Goal: Find specific fact: Find contact information

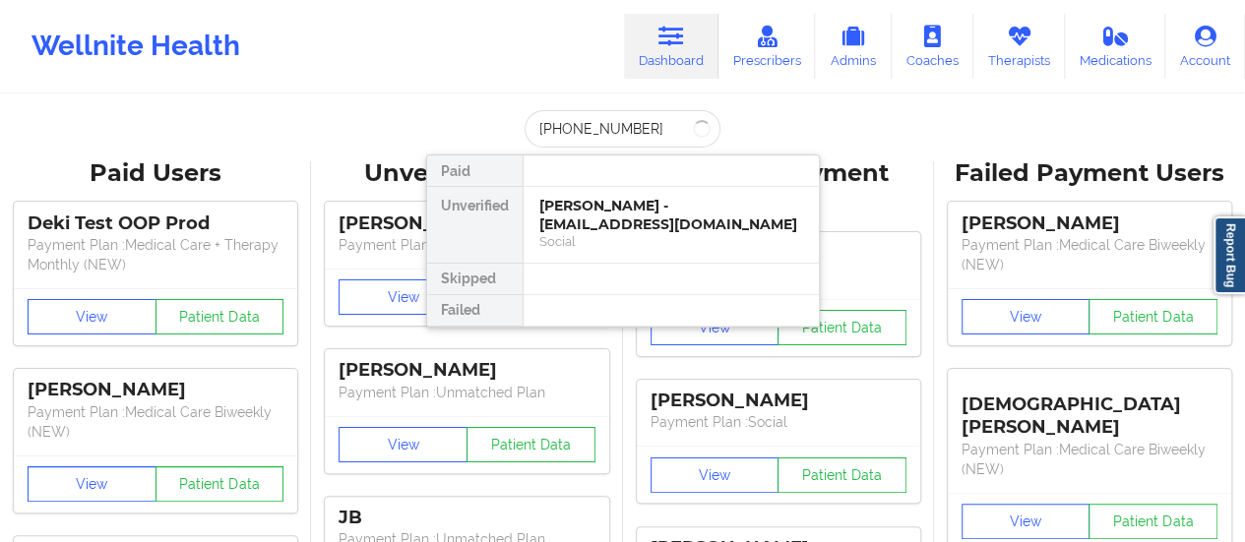
click at [648, 131] on input "[PHONE_NUMBER]" at bounding box center [622, 128] width 195 height 37
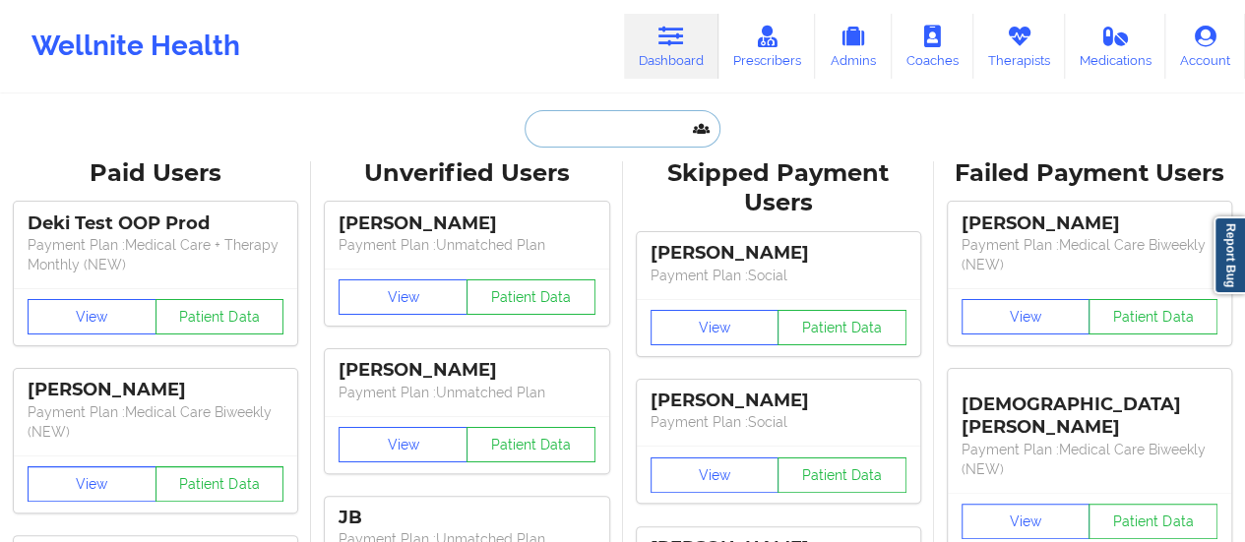
paste input "[EMAIL_ADDRESS][PERSON_NAME][DOMAIN_NAME]"
type input "[EMAIL_ADDRESS][PERSON_NAME][DOMAIN_NAME]"
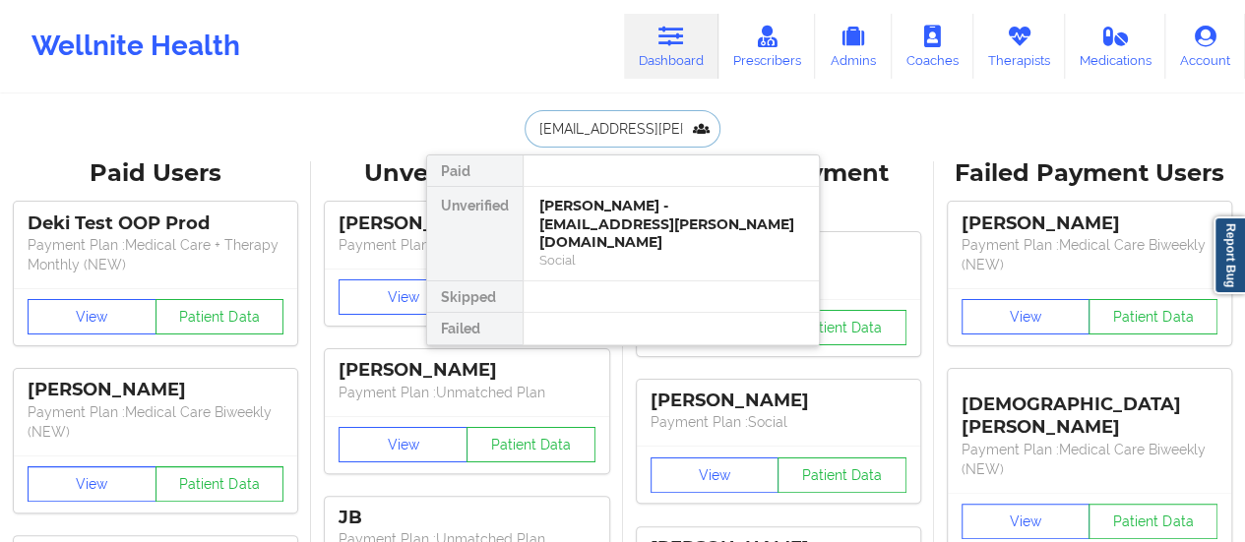
click at [599, 197] on div "[PERSON_NAME] - [EMAIL_ADDRESS][PERSON_NAME][DOMAIN_NAME]" at bounding box center [671, 224] width 264 height 55
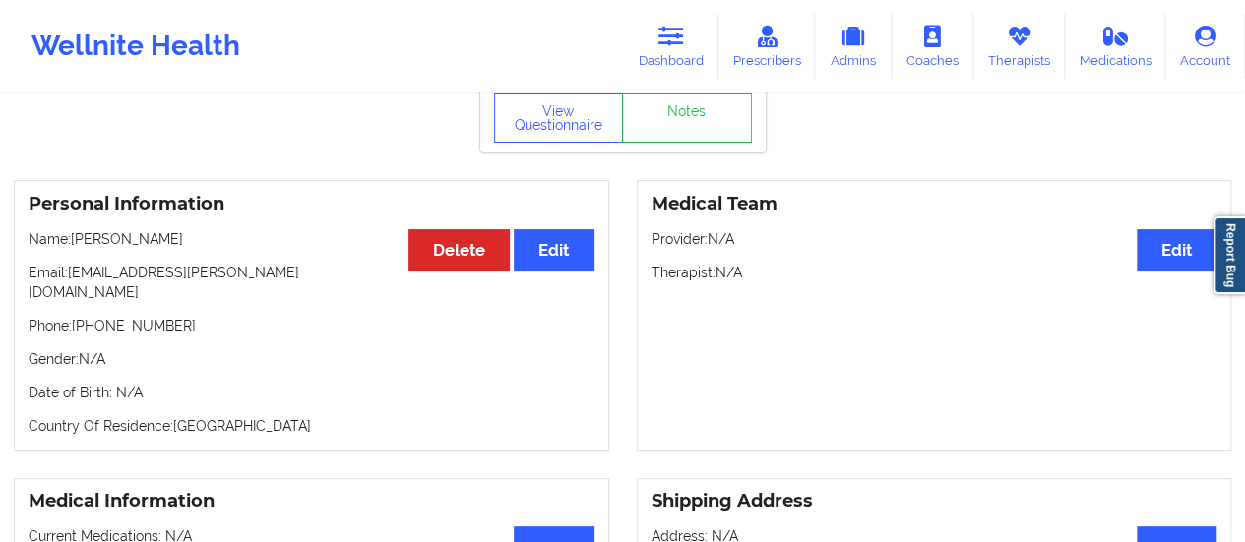
scroll to position [86, 0]
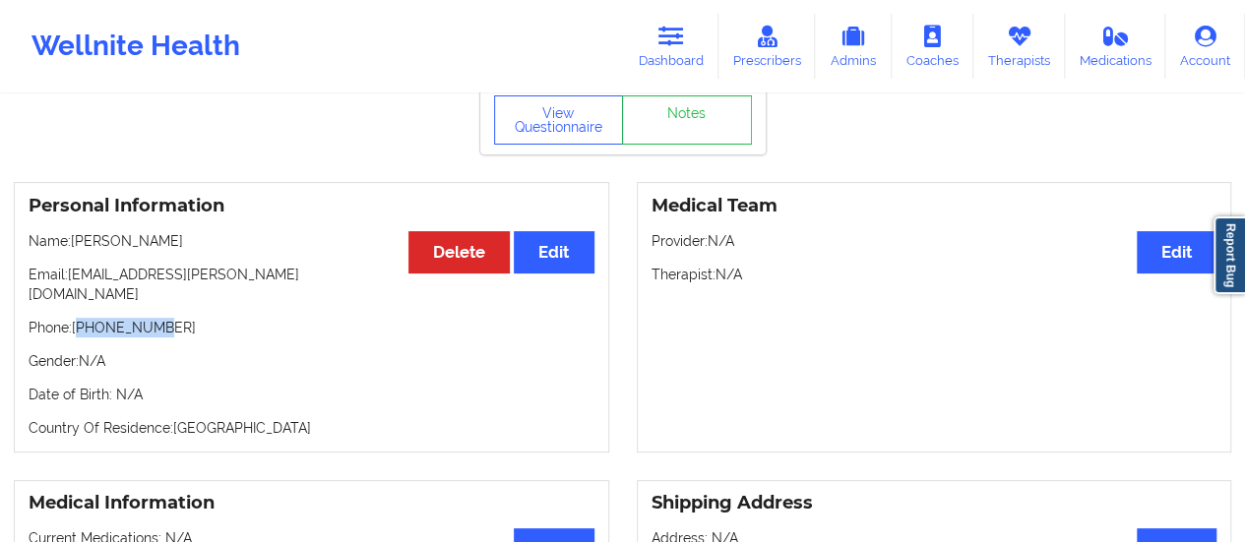
drag, startPoint x: 81, startPoint y: 309, endPoint x: 151, endPoint y: 311, distance: 69.9
click at [151, 318] on p "Phone: [PHONE_NUMBER]" at bounding box center [312, 328] width 566 height 20
copy p "1983505311"
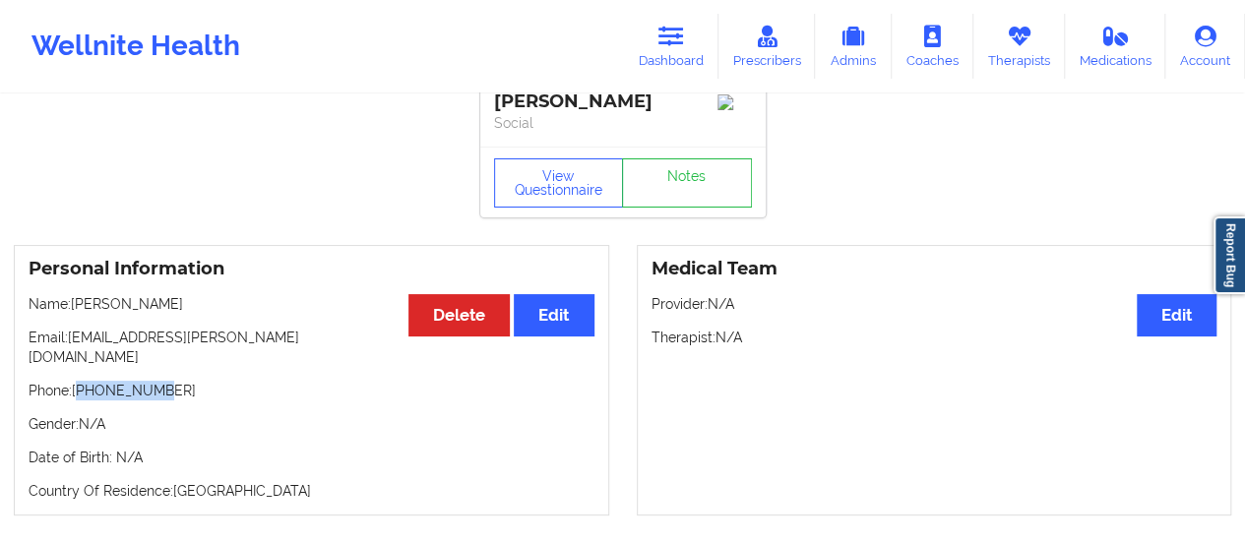
scroll to position [0, 0]
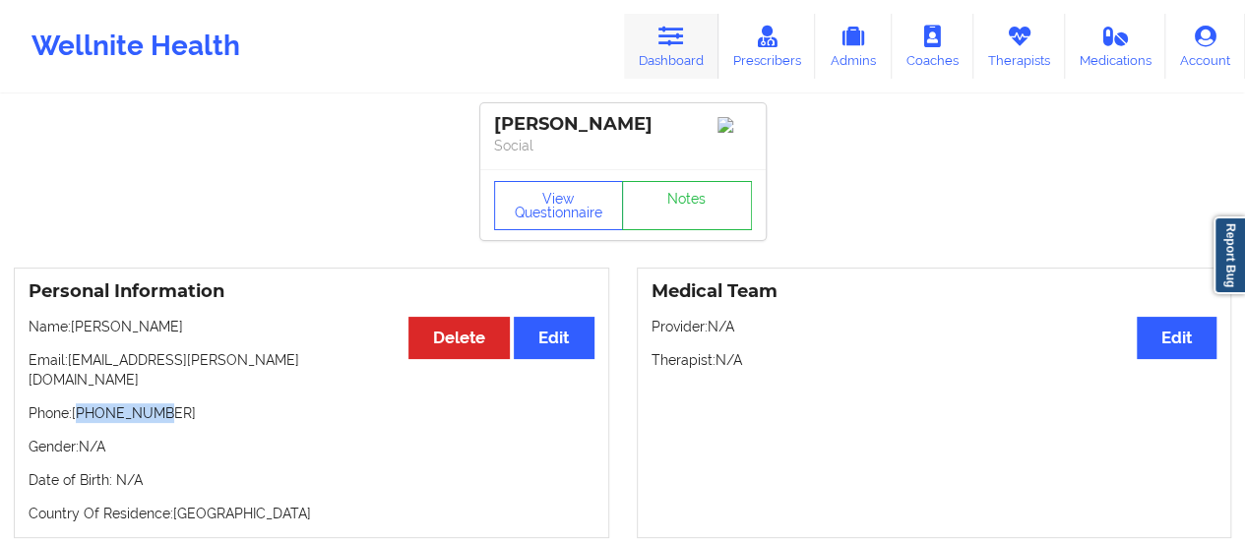
click at [694, 36] on link "Dashboard" at bounding box center [671, 46] width 95 height 65
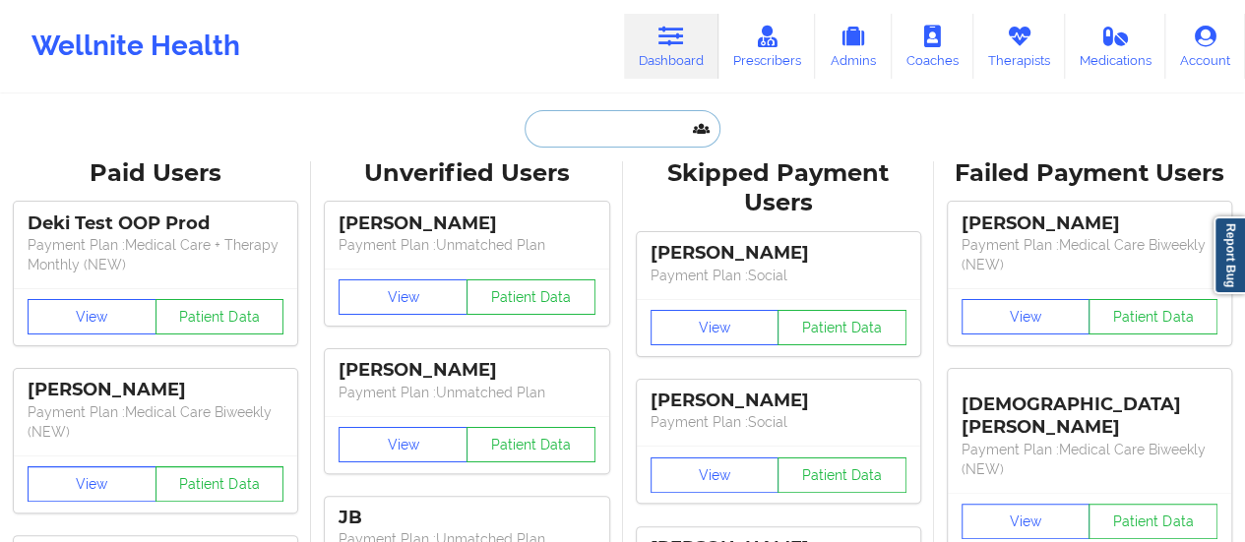
click at [641, 145] on input "text" at bounding box center [622, 128] width 195 height 37
paste input "[EMAIL_ADDRESS][DOMAIN_NAME]"
type input "[EMAIL_ADDRESS][DOMAIN_NAME]"
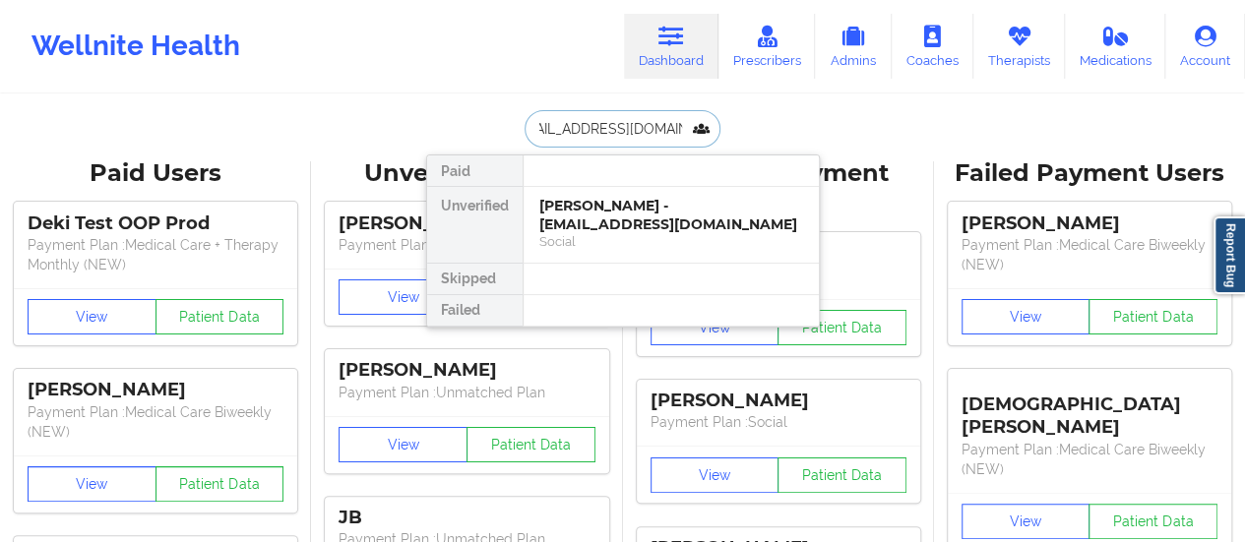
click at [622, 209] on div "[PERSON_NAME] - [EMAIL_ADDRESS][DOMAIN_NAME]" at bounding box center [671, 215] width 264 height 36
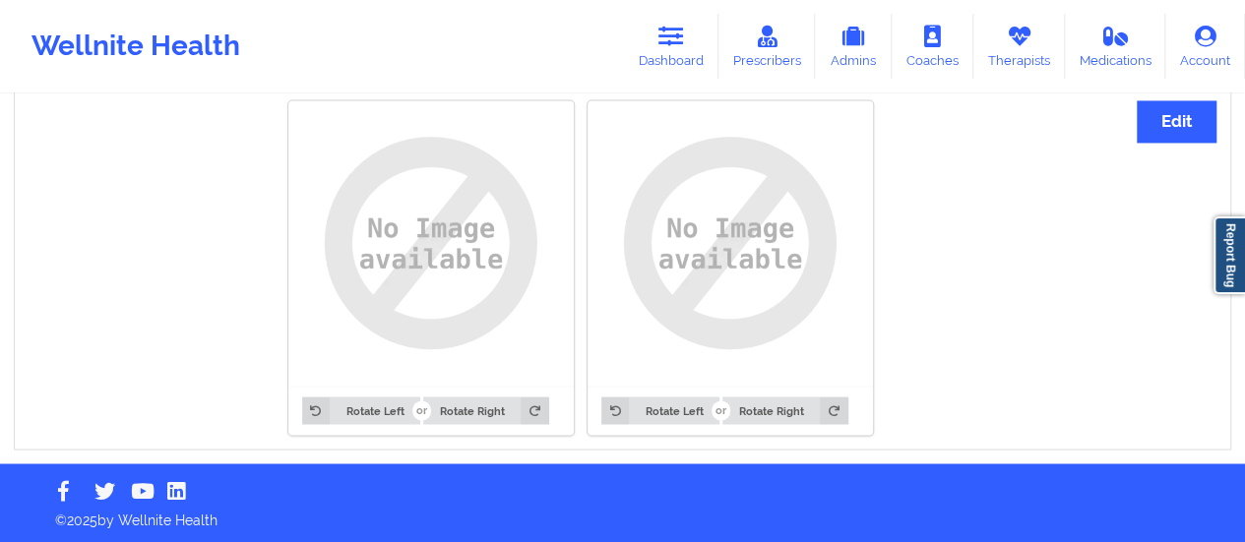
scroll to position [1513, 0]
